Goal: Task Accomplishment & Management: Use online tool/utility

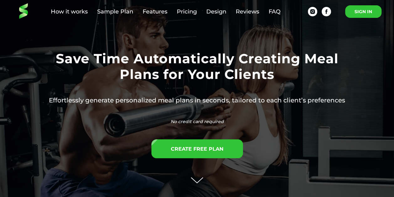
click at [362, 12] on link "SIGN IN" at bounding box center [363, 11] width 36 height 13
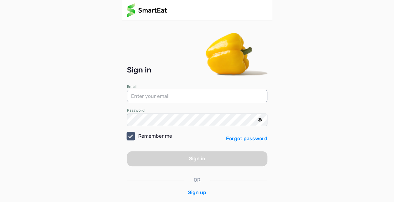
click at [203, 94] on input "email" at bounding box center [197, 96] width 141 height 13
type input "fordfitpt@gmail.com"
click at [173, 126] on div "Sign in Email fordfitpt@gmail.com Password Remember me Forgot password Sign in …" at bounding box center [197, 113] width 141 height 166
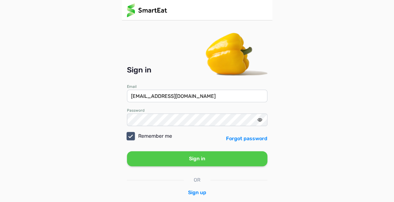
click at [185, 156] on button "Sign in" at bounding box center [197, 158] width 141 height 15
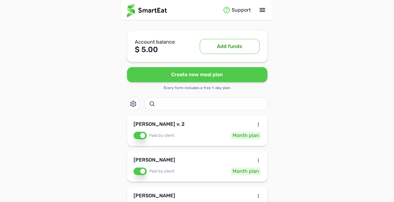
click at [173, 122] on div "Jamie Gauker v. 2" at bounding box center [159, 126] width 51 height 8
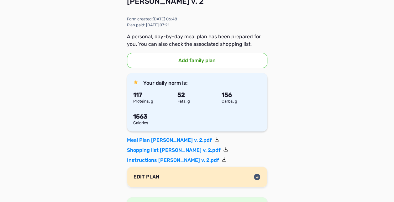
scroll to position [63, 0]
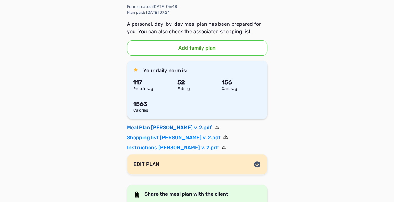
click at [136, 125] on link "Meal Plan Jamie Gauker v. 2.pdf" at bounding box center [173, 128] width 93 height 8
click at [163, 135] on link "Shopping list Jamie Gauker v. 2.pdf" at bounding box center [177, 138] width 101 height 8
click at [144, 147] on link "Instructions Jamie Gauker v. 2.pdf" at bounding box center [177, 148] width 100 height 8
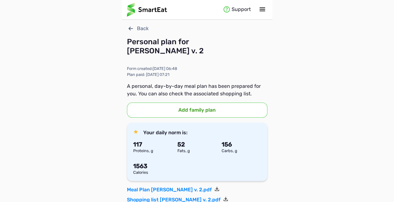
scroll to position [0, 0]
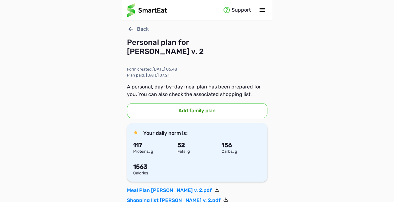
click at [136, 27] on div "Back" at bounding box center [197, 29] width 141 height 8
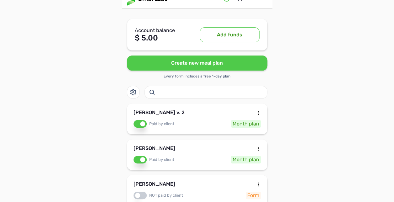
scroll to position [13, 0]
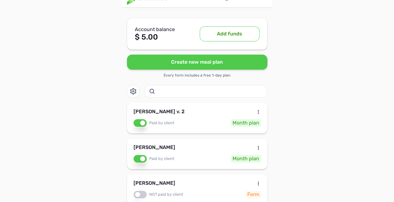
click at [174, 63] on button "Create new meal plan" at bounding box center [197, 62] width 141 height 15
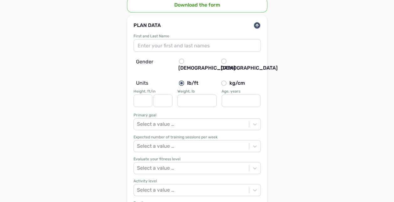
scroll to position [138, 0]
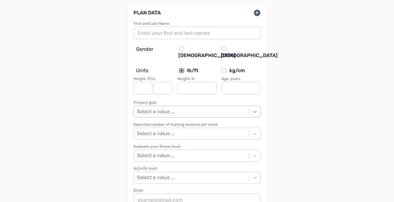
click at [252, 109] on icon at bounding box center [255, 112] width 6 height 6
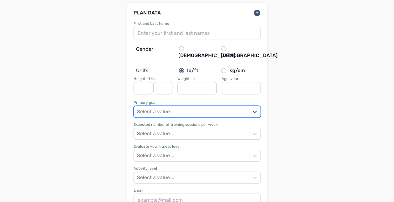
click at [252, 109] on icon at bounding box center [255, 112] width 6 height 6
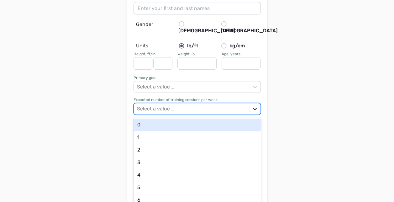
click at [253, 115] on div "option 0 focused, 1 of 21. 21 results available. Use Up and Down to choose opti…" at bounding box center [197, 109] width 127 height 12
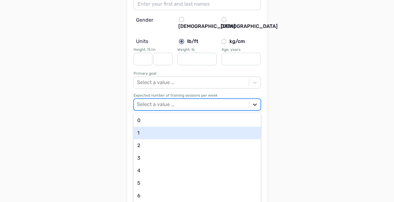
scroll to position [168, 0]
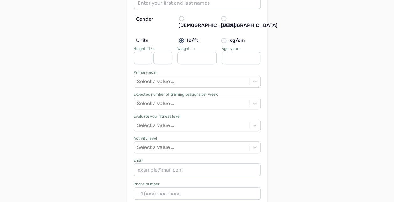
click at [209, 93] on div "Expected number of training sessions per week" at bounding box center [197, 95] width 127 height 4
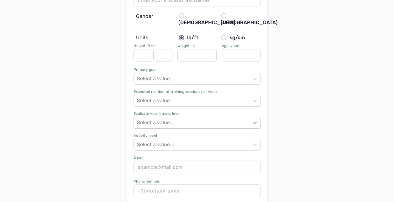
click at [254, 123] on div "First and Last Name Gender Male Female Units lb/ft kg/cm Height, ft/in Weight, …" at bounding box center [197, 94] width 127 height 210
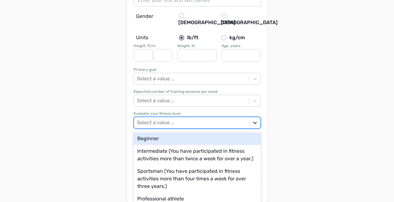
scroll to position [171, 0]
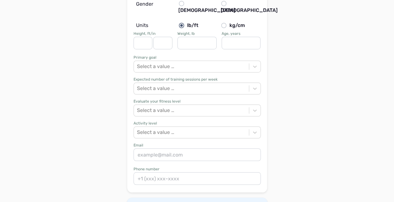
scroll to position [184, 0]
click at [251, 104] on div at bounding box center [254, 109] width 11 height 11
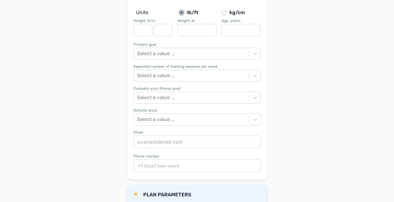
scroll to position [196, 0]
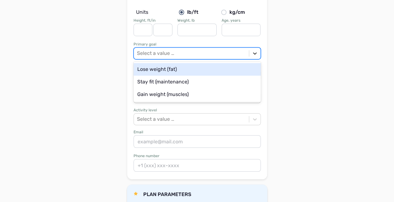
click at [256, 50] on icon at bounding box center [255, 53] width 6 height 6
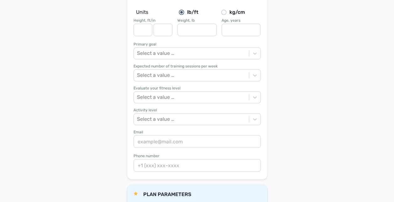
click at [252, 70] on div at bounding box center [254, 75] width 11 height 11
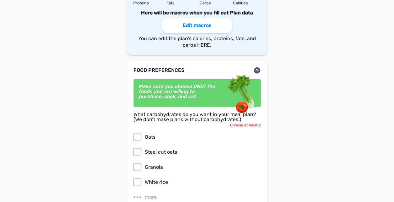
scroll to position [548, 0]
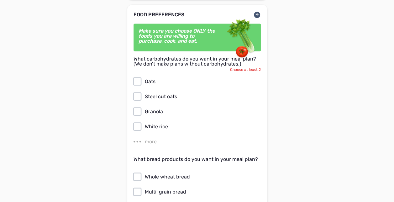
click at [144, 136] on label "more" at bounding box center [196, 141] width 129 height 10
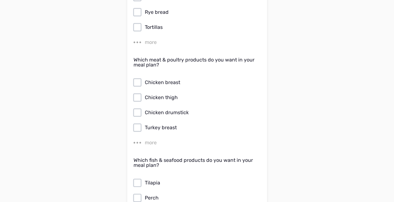
scroll to position [999, 0]
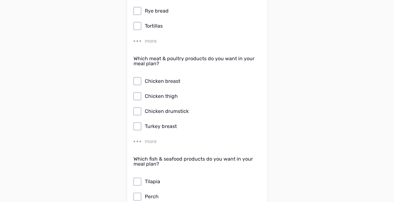
click at [152, 138] on div "more" at bounding box center [151, 142] width 12 height 8
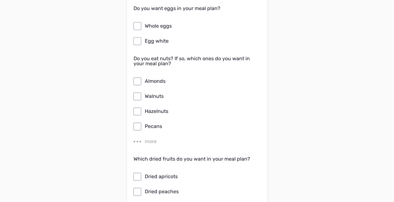
scroll to position [1438, 0]
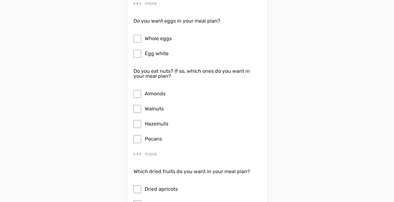
click at [136, 34] on icon at bounding box center [137, 39] width 10 height 10
click at [0, 0] on input "Whole eggs" at bounding box center [0, 0] width 0 height 0
click at [136, 34] on icon at bounding box center [137, 39] width 10 height 10
click at [0, 0] on input "Whole eggs" at bounding box center [0, 0] width 0 height 0
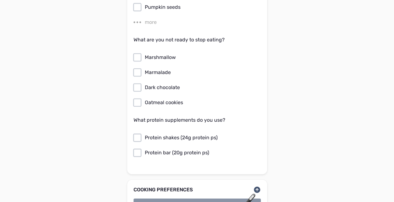
scroll to position [2304, 0]
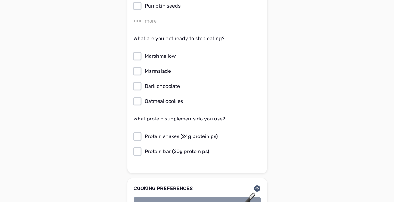
click at [247, 116] on div "What protein supplements do you use? Protein shakes (24g protein ps) Protein ba…" at bounding box center [197, 136] width 127 height 40
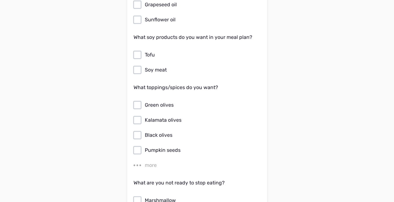
scroll to position [2156, 0]
